Goal: Transaction & Acquisition: Obtain resource

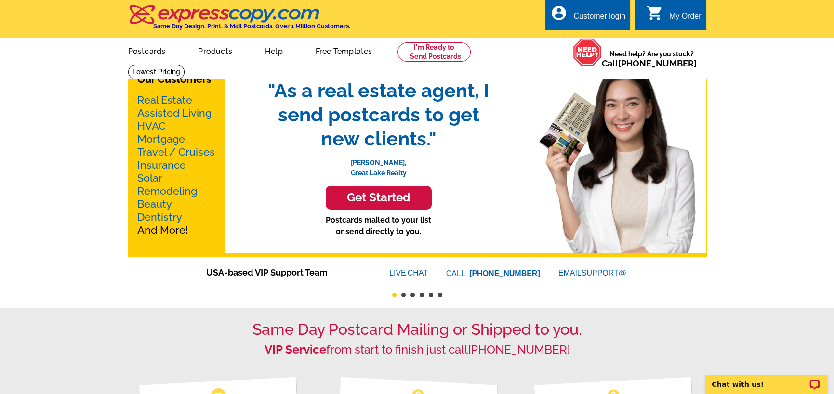
click at [174, 98] on link "Real Estate" at bounding box center [164, 100] width 55 height 12
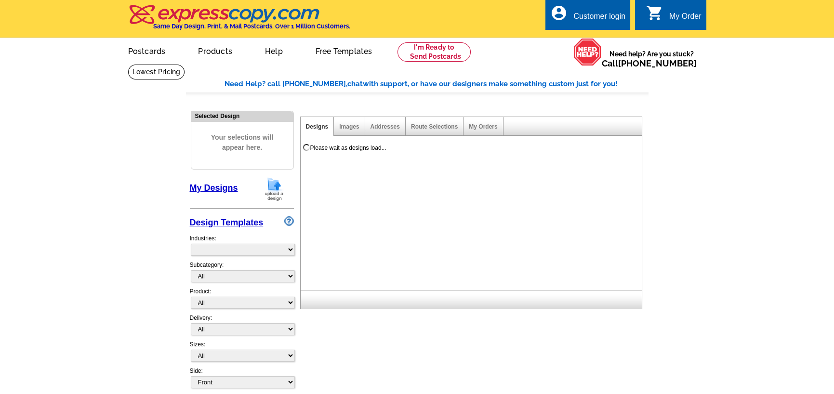
select select "785"
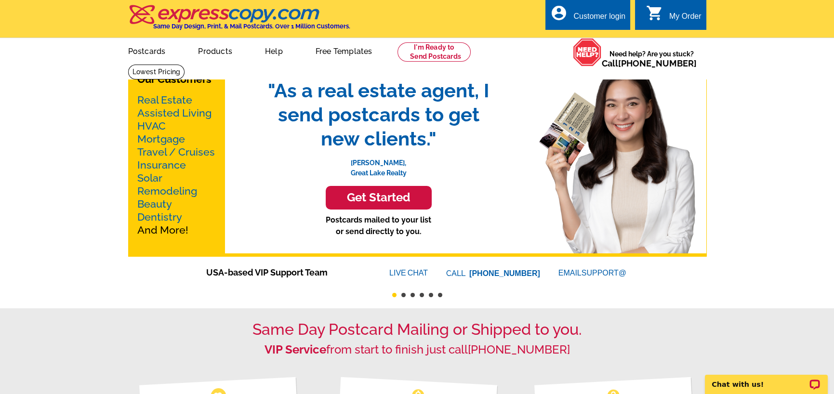
click at [160, 139] on link "Mortgage" at bounding box center [161, 139] width 48 height 12
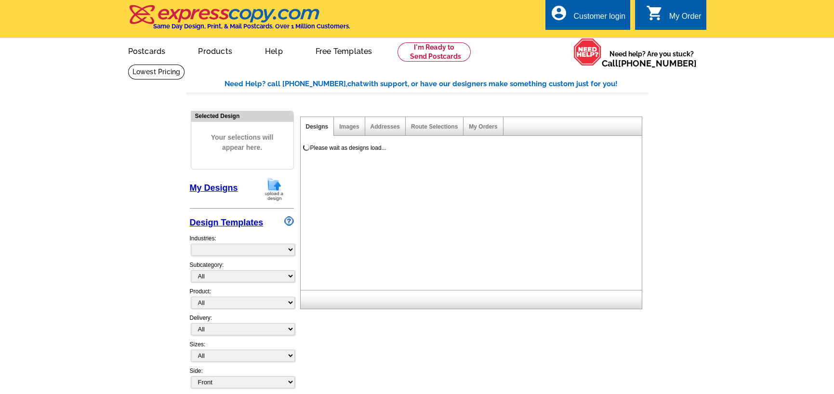
select select "774"
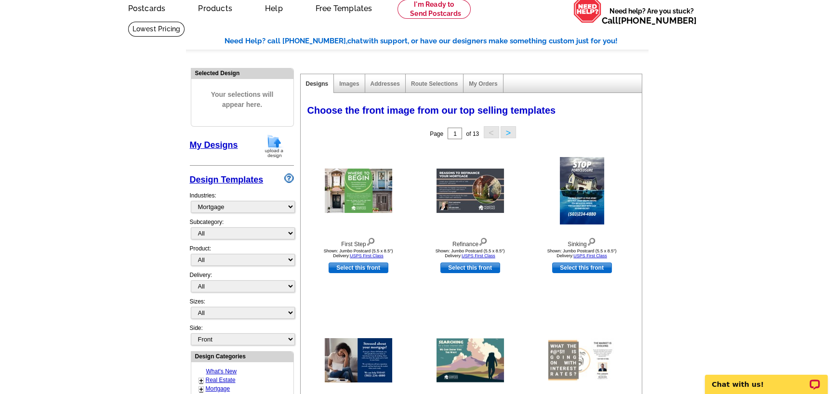
scroll to position [96, 0]
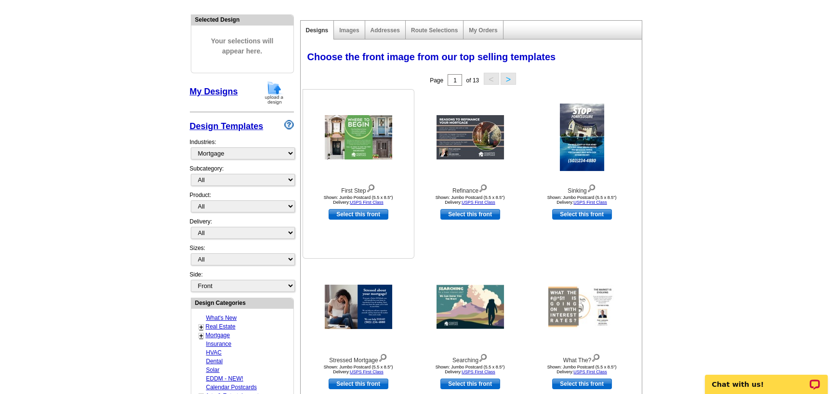
click at [365, 212] on link "Select this front" at bounding box center [359, 214] width 60 height 11
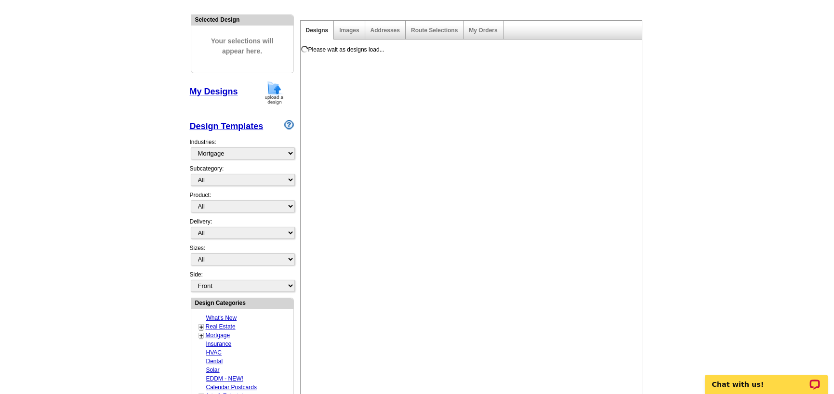
select select "2"
select select "back"
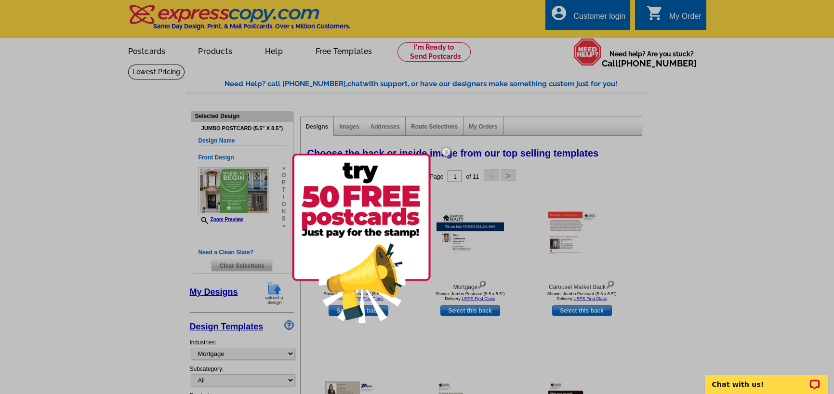
click at [446, 151] on img at bounding box center [446, 152] width 28 height 28
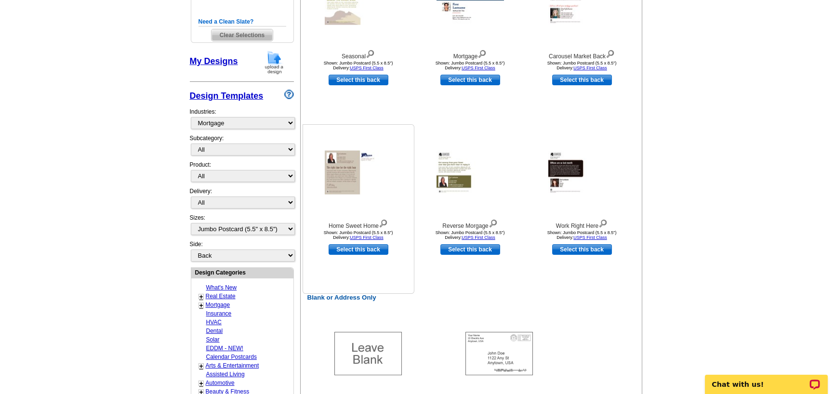
scroll to position [337, 0]
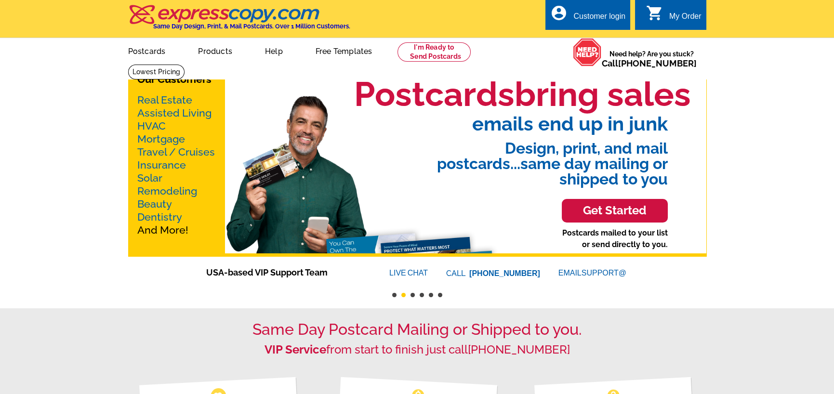
click at [160, 139] on link "Mortgage" at bounding box center [161, 139] width 48 height 12
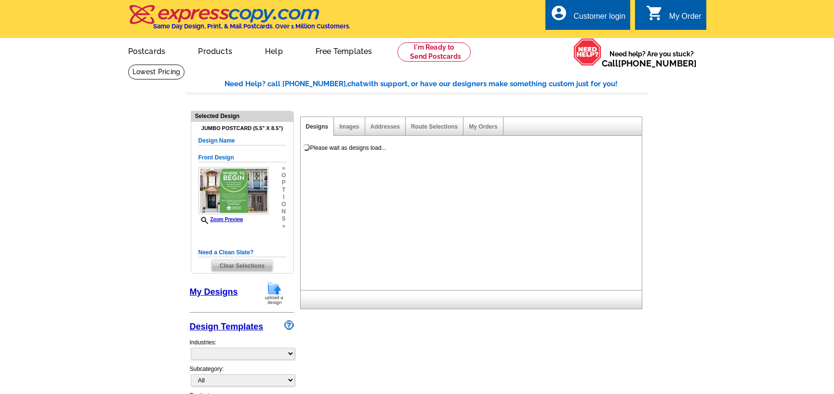
select select "1"
select select "2"
select select "back"
select select "774"
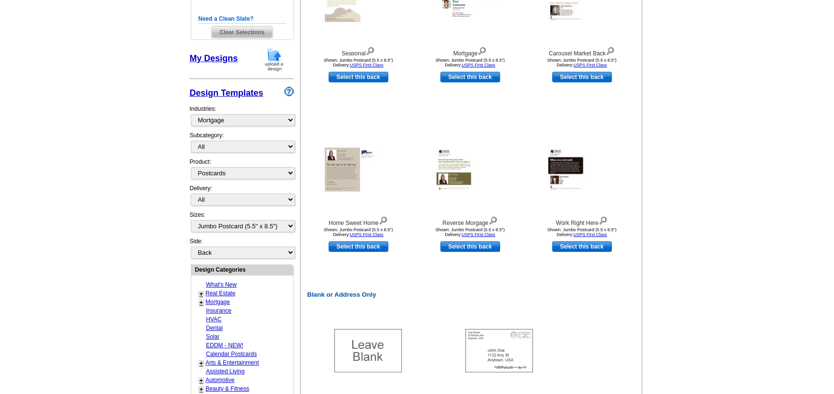
scroll to position [241, 0]
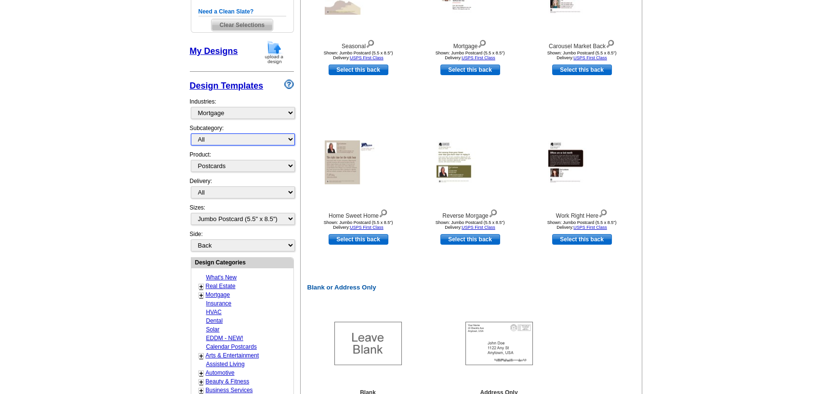
click at [233, 139] on select "All Distressed Homeowners Lending Refinance Seminars" at bounding box center [243, 139] width 104 height 12
select select "1169"
click at [191, 133] on select "All Distressed Homeowners Lending Refinance Seminars" at bounding box center [243, 139] width 104 height 12
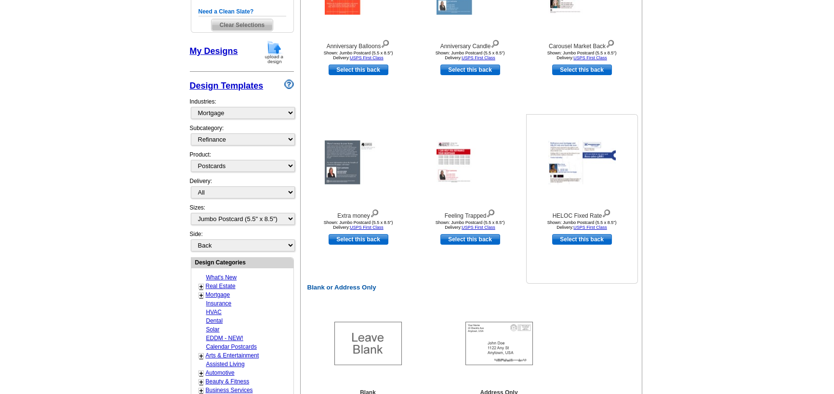
click at [593, 163] on img at bounding box center [581, 163] width 67 height 44
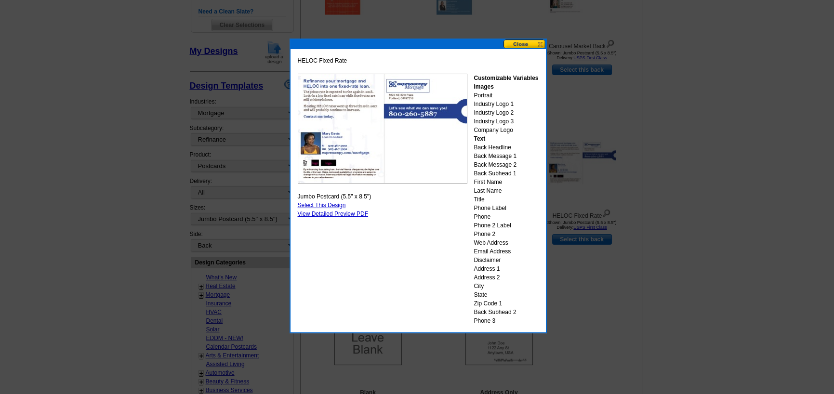
click at [368, 125] on img at bounding box center [383, 129] width 170 height 110
click at [336, 212] on link "View Detailed Preview PDF" at bounding box center [333, 214] width 71 height 7
click at [489, 88] on strong "Images" at bounding box center [484, 86] width 20 height 7
click at [517, 46] on button at bounding box center [525, 44] width 42 height 9
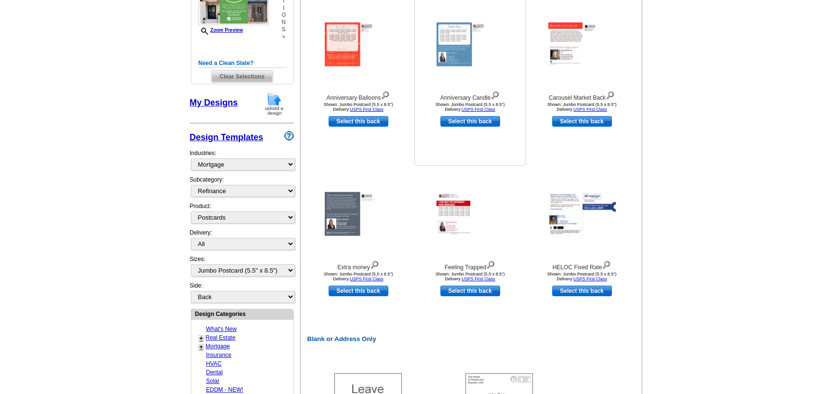
scroll to position [193, 0]
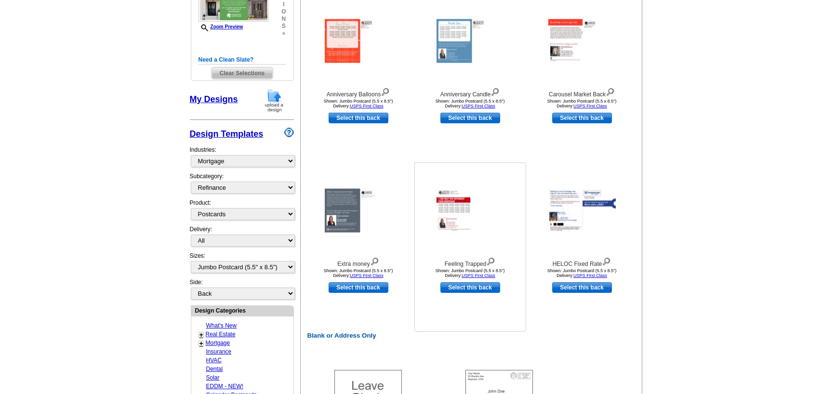
click at [466, 206] on img at bounding box center [470, 211] width 67 height 44
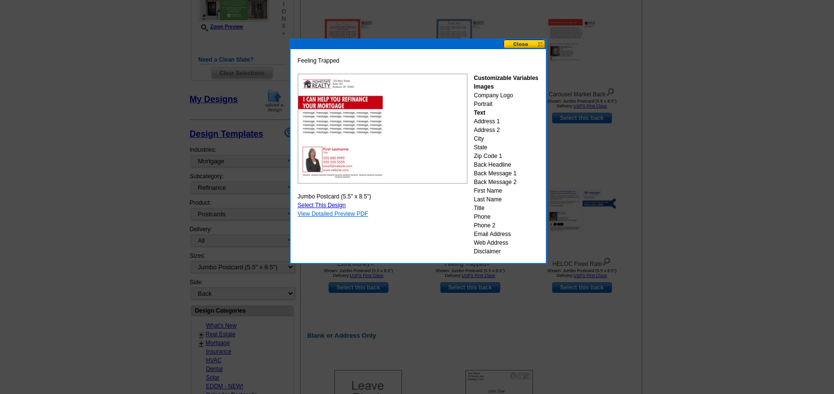
click at [328, 213] on link "View Detailed Preview PDF" at bounding box center [333, 214] width 71 height 7
